Goal: Navigation & Orientation: Find specific page/section

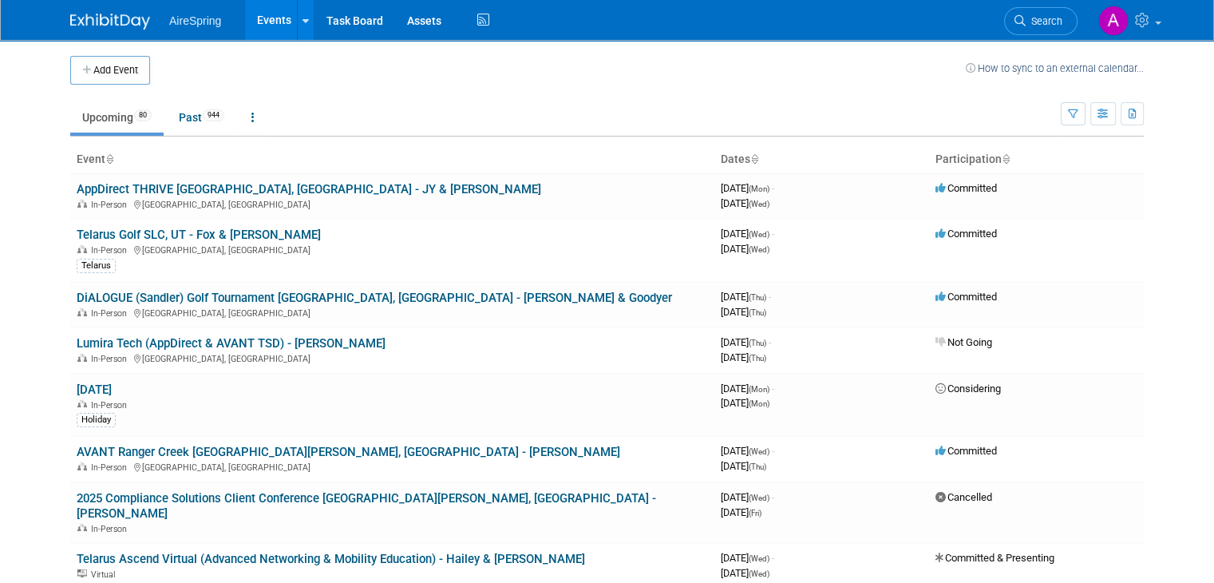
click at [188, 101] on ul "Upcoming 80 Past 944 All Events 1024 Past and Upcoming Grouped Annually Events …" at bounding box center [565, 119] width 990 height 36
click at [188, 116] on link "Past 944" at bounding box center [201, 117] width 69 height 30
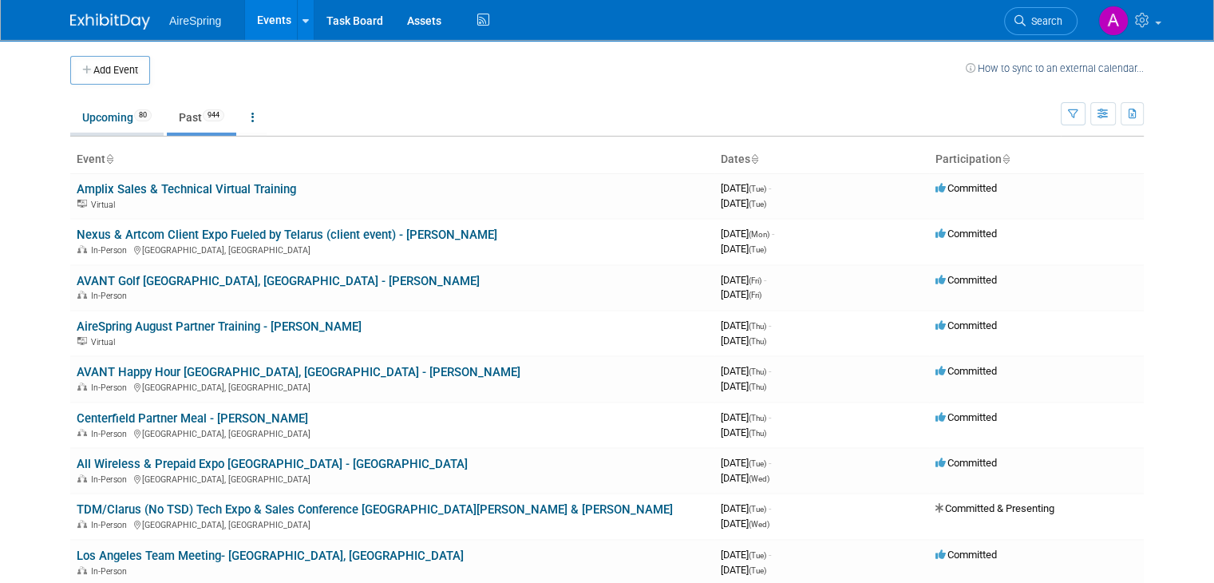
click at [99, 125] on link "Upcoming 80" at bounding box center [116, 117] width 93 height 30
